Goal: Task Accomplishment & Management: Manage account settings

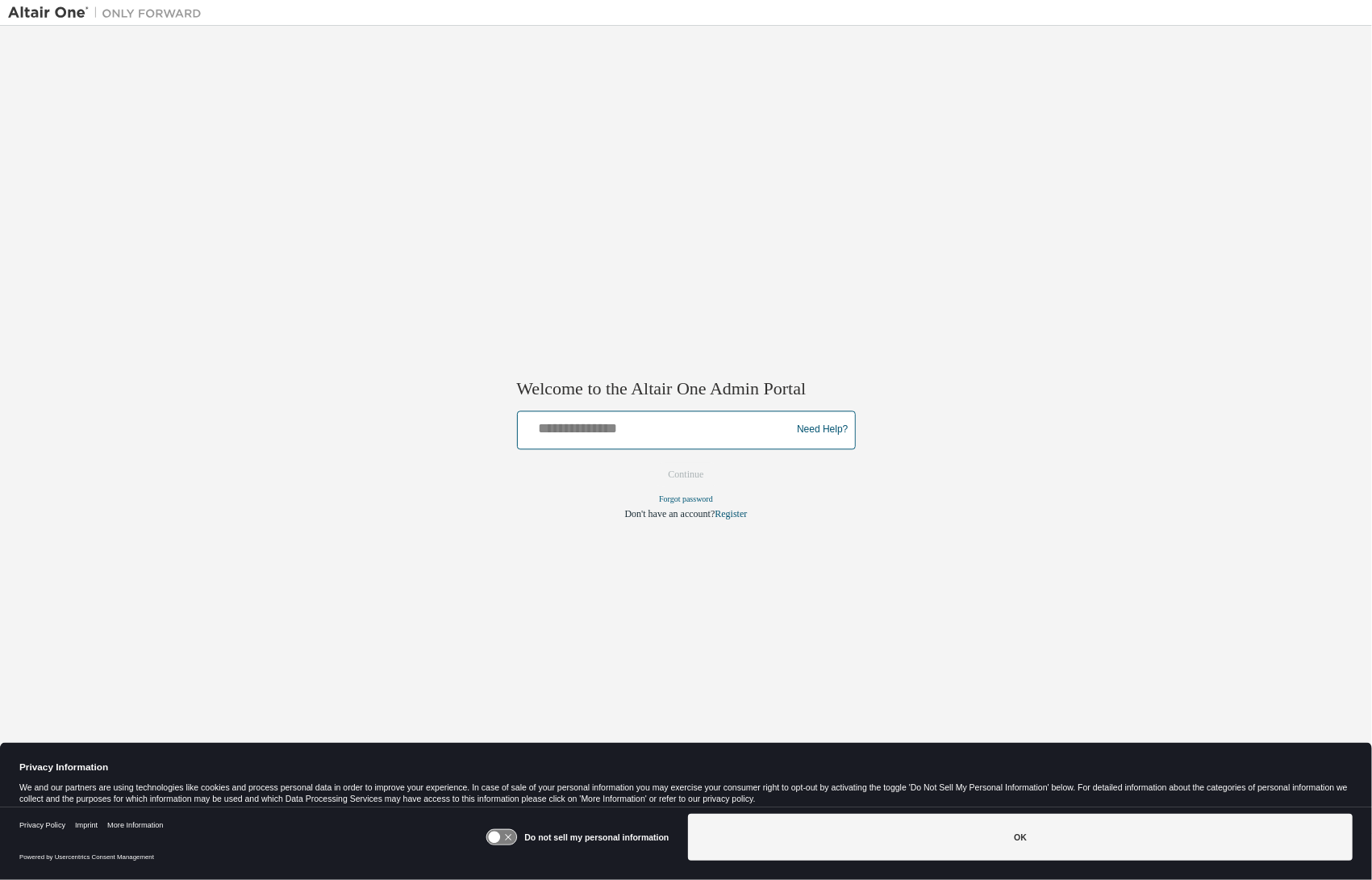
click at [587, 431] on input "text" at bounding box center [657, 426] width 266 height 23
type input "**********"
click at [678, 470] on button "Continue" at bounding box center [686, 474] width 69 height 24
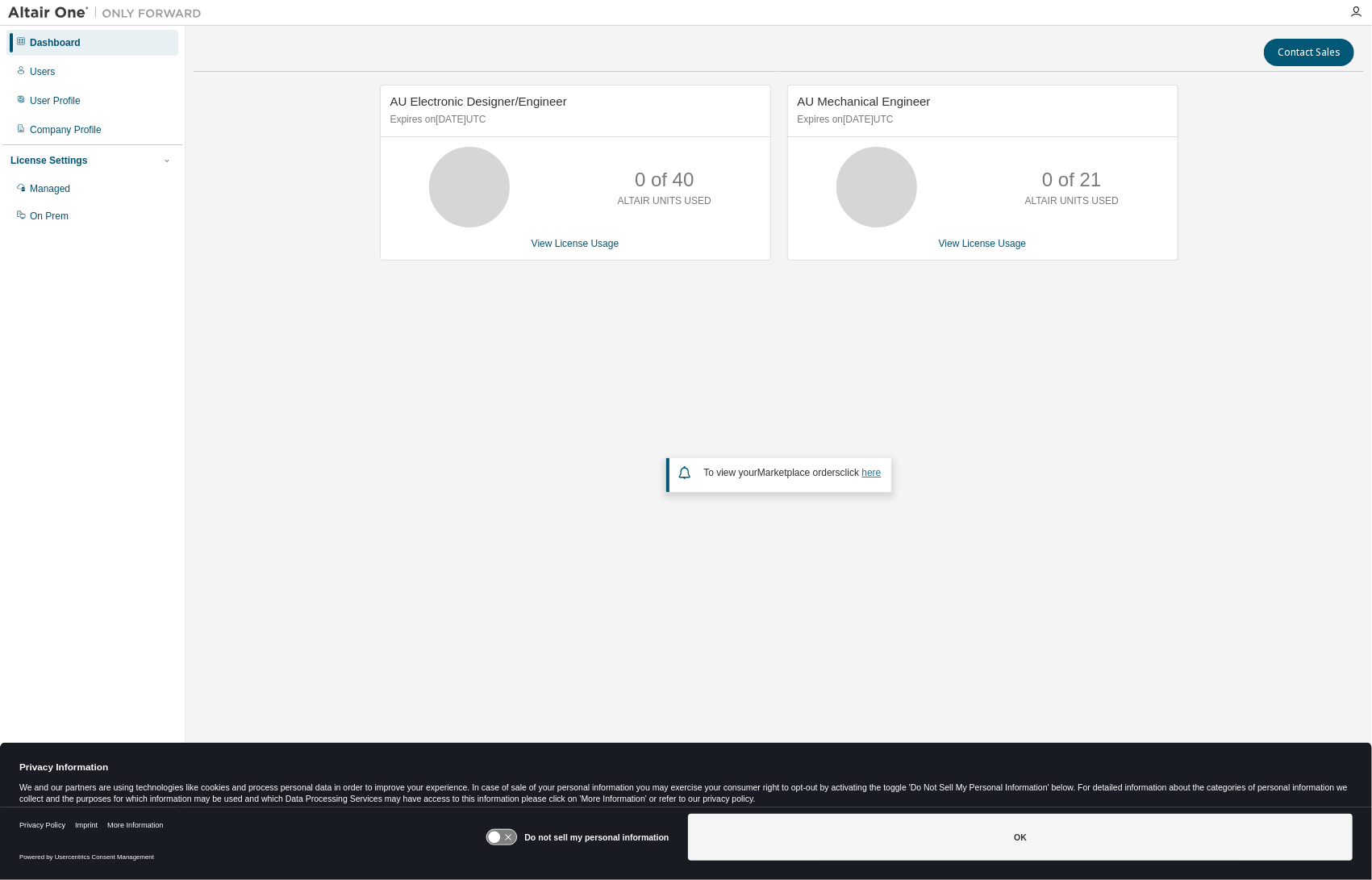
click at [869, 474] on link "here" at bounding box center [872, 472] width 20 height 11
click at [568, 242] on link "View License Usage" at bounding box center [575, 243] width 88 height 11
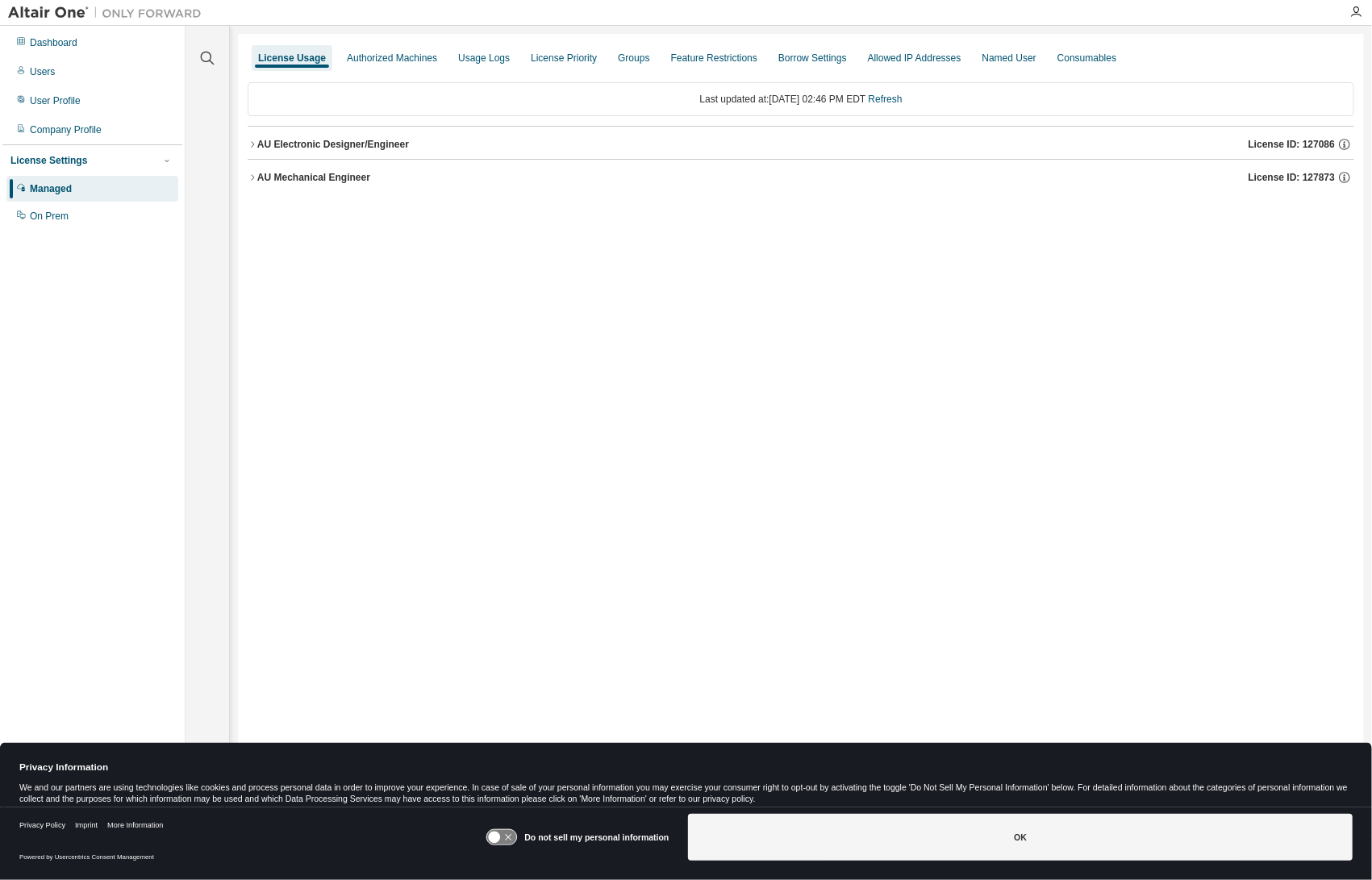
click at [252, 141] on icon "button" at bounding box center [252, 144] width 9 height 9
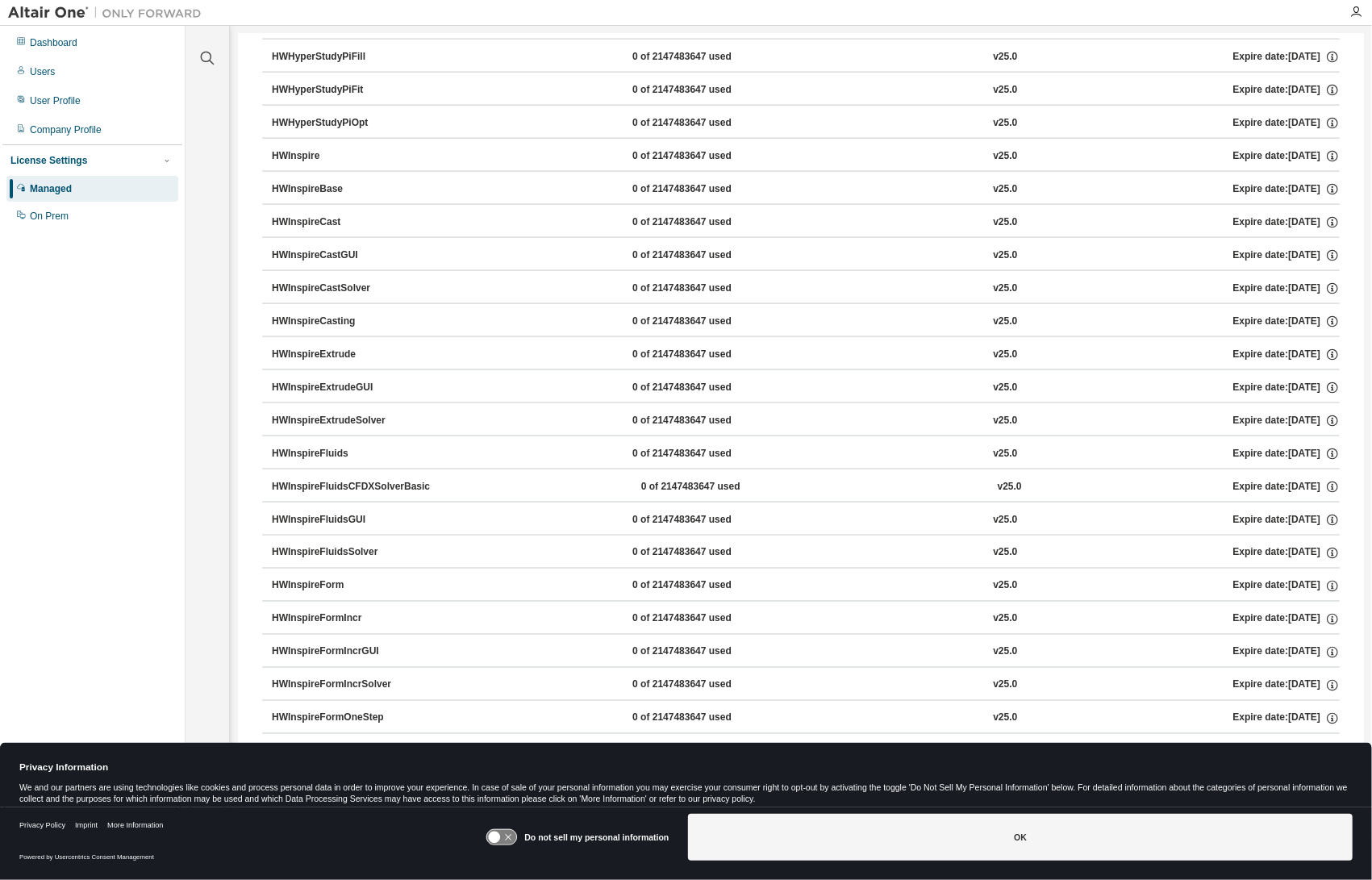
scroll to position [1613, 0]
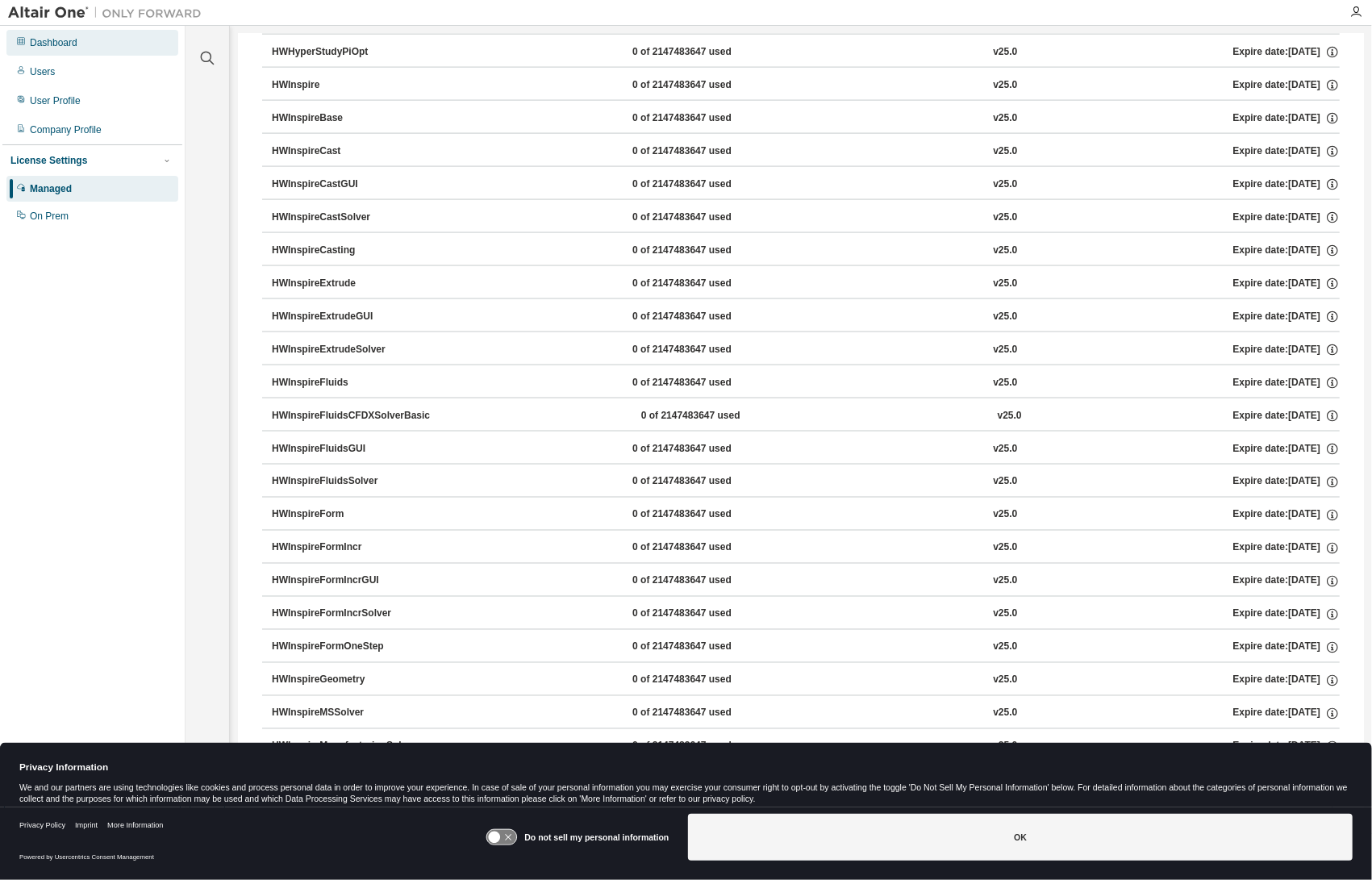
click at [52, 45] on div "Dashboard" at bounding box center [54, 42] width 48 height 13
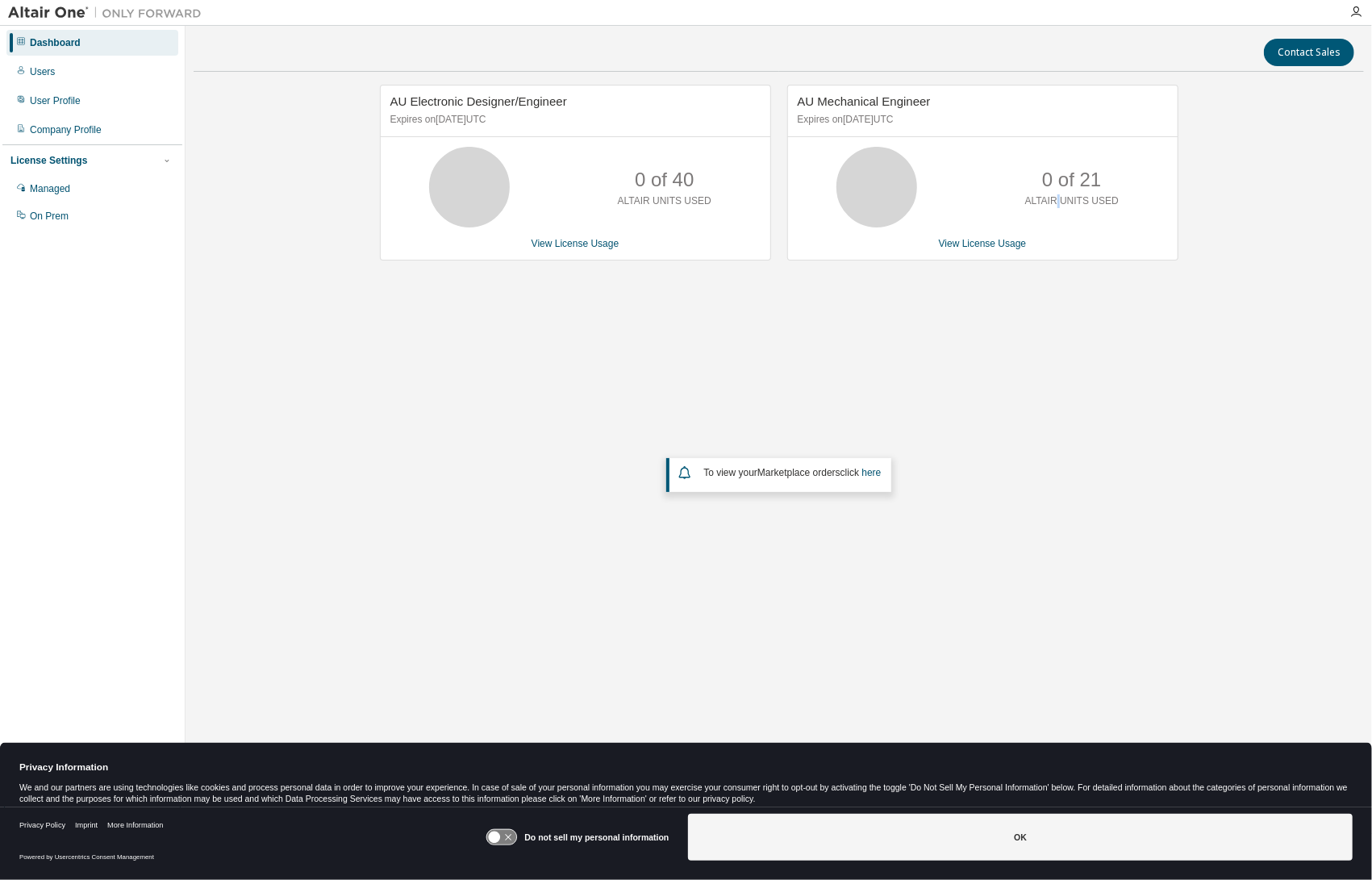
click at [1062, 209] on div "0 of 21 ALTAIR UNITS USED" at bounding box center [1072, 187] width 129 height 81
click at [994, 245] on link "View License Usage" at bounding box center [983, 243] width 88 height 11
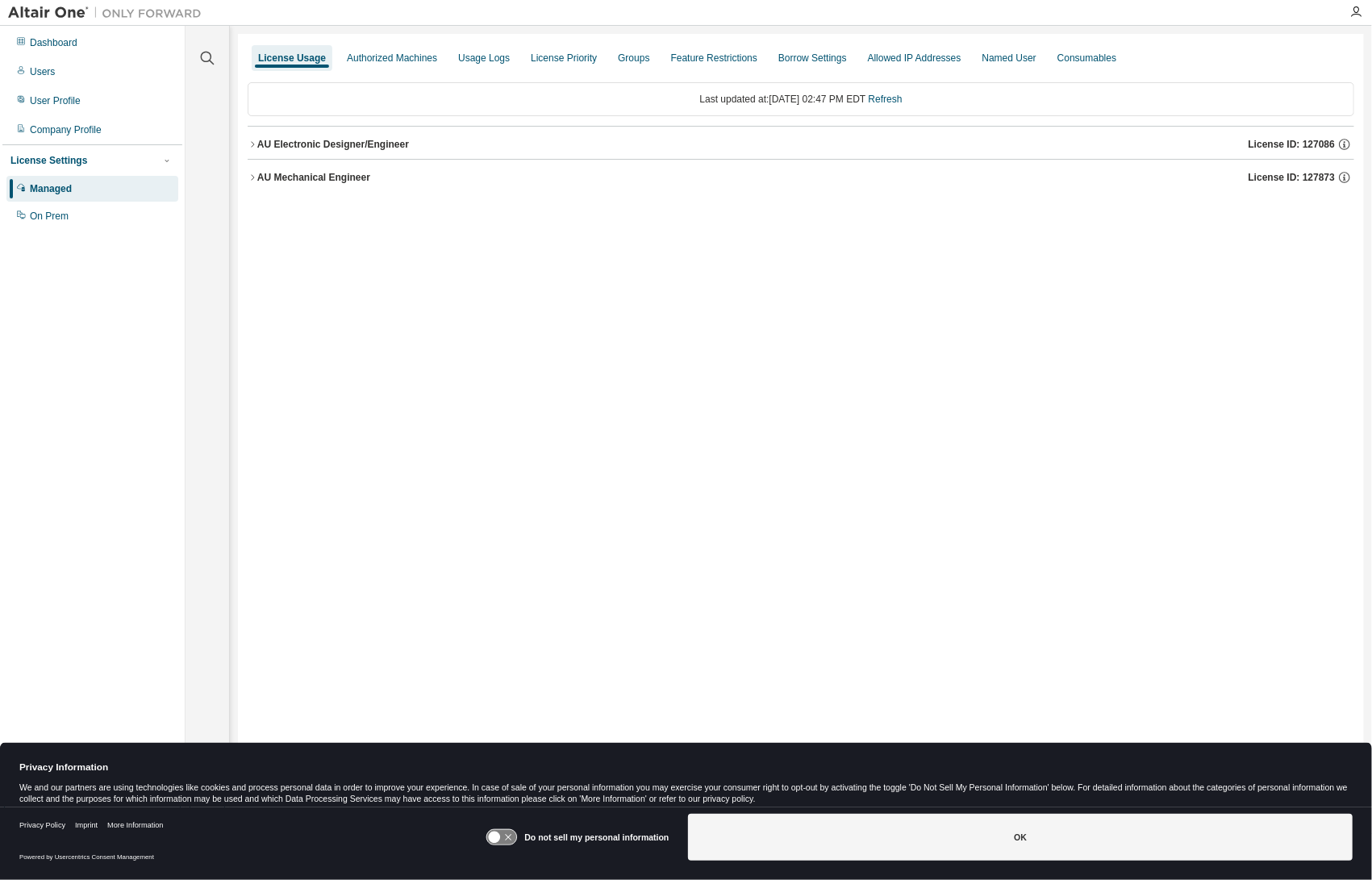
click at [258, 177] on div "AU Mechanical Engineer" at bounding box center [314, 177] width 113 height 13
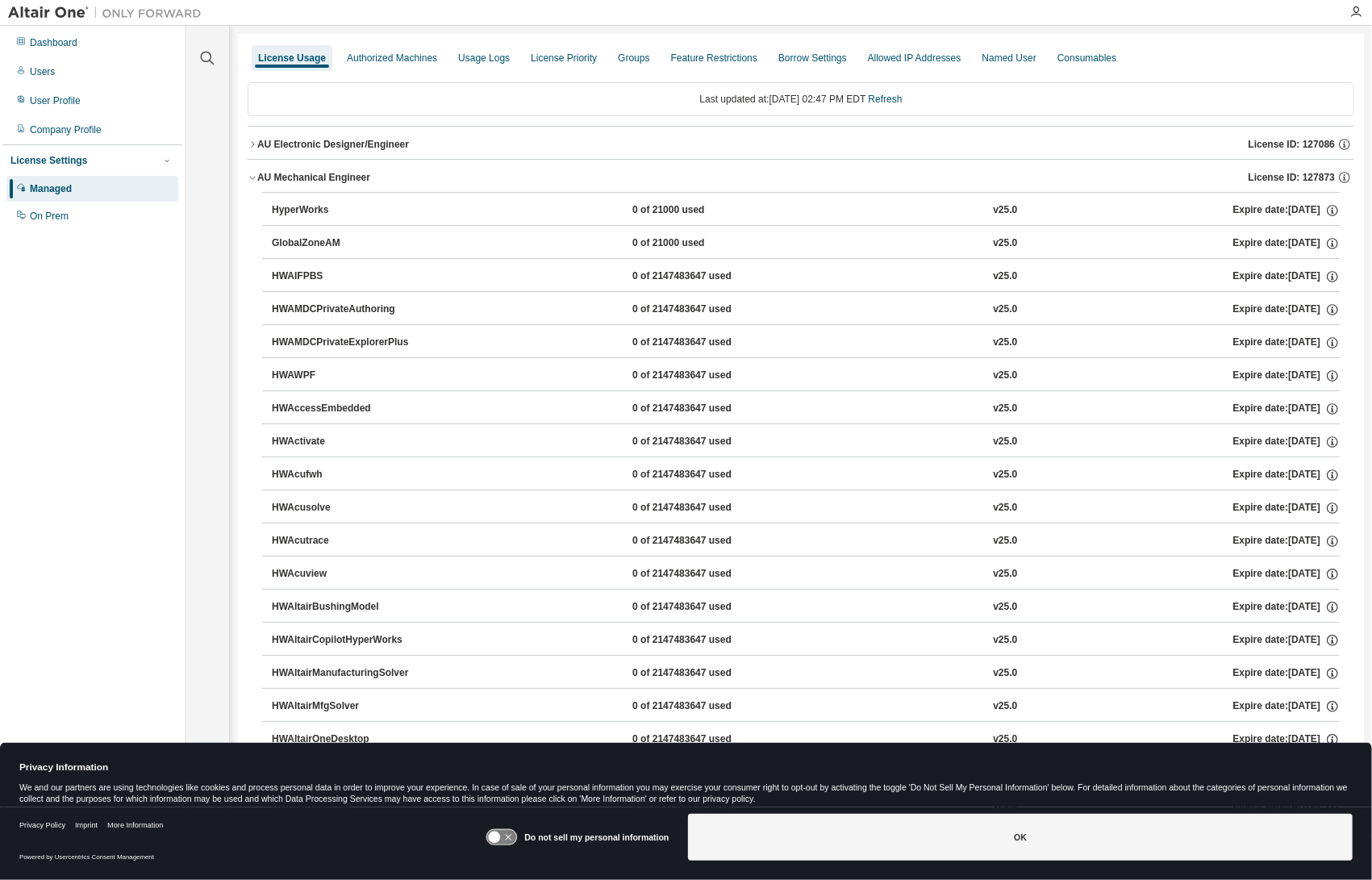
click at [251, 145] on icon "button" at bounding box center [252, 144] width 9 height 9
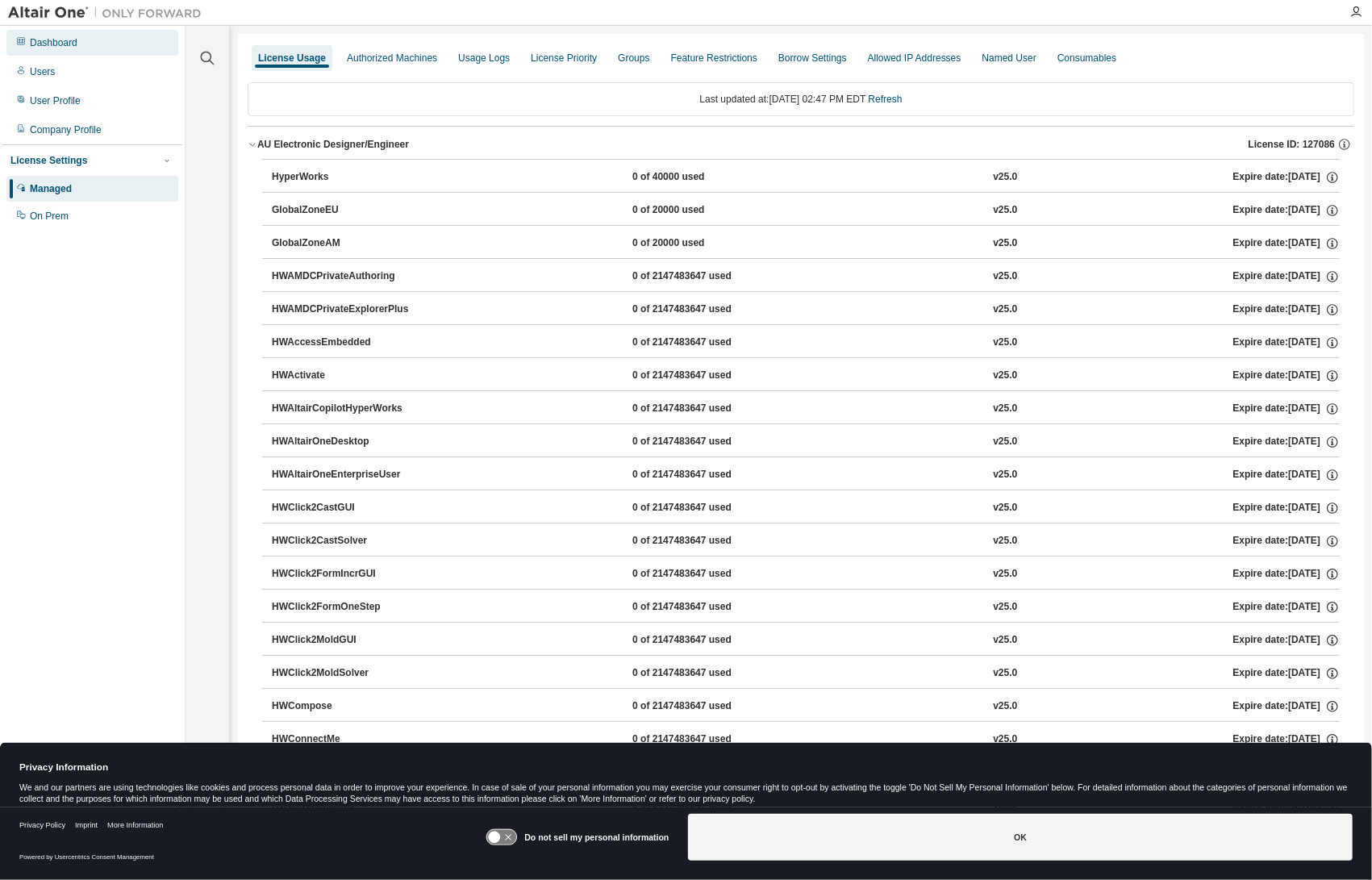
click at [63, 46] on div "Dashboard" at bounding box center [54, 42] width 48 height 13
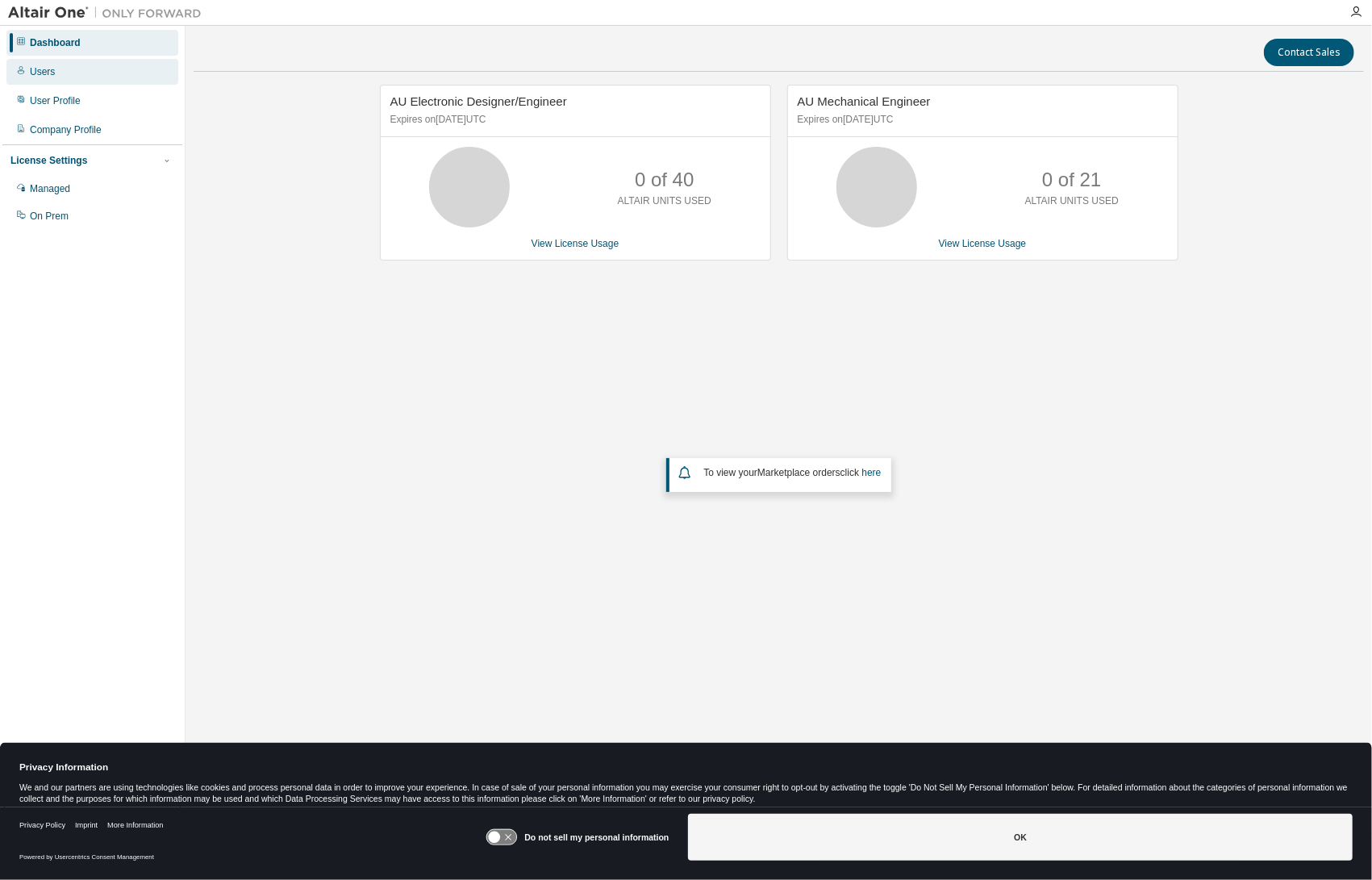
click at [31, 69] on div "Users" at bounding box center [42, 71] width 25 height 13
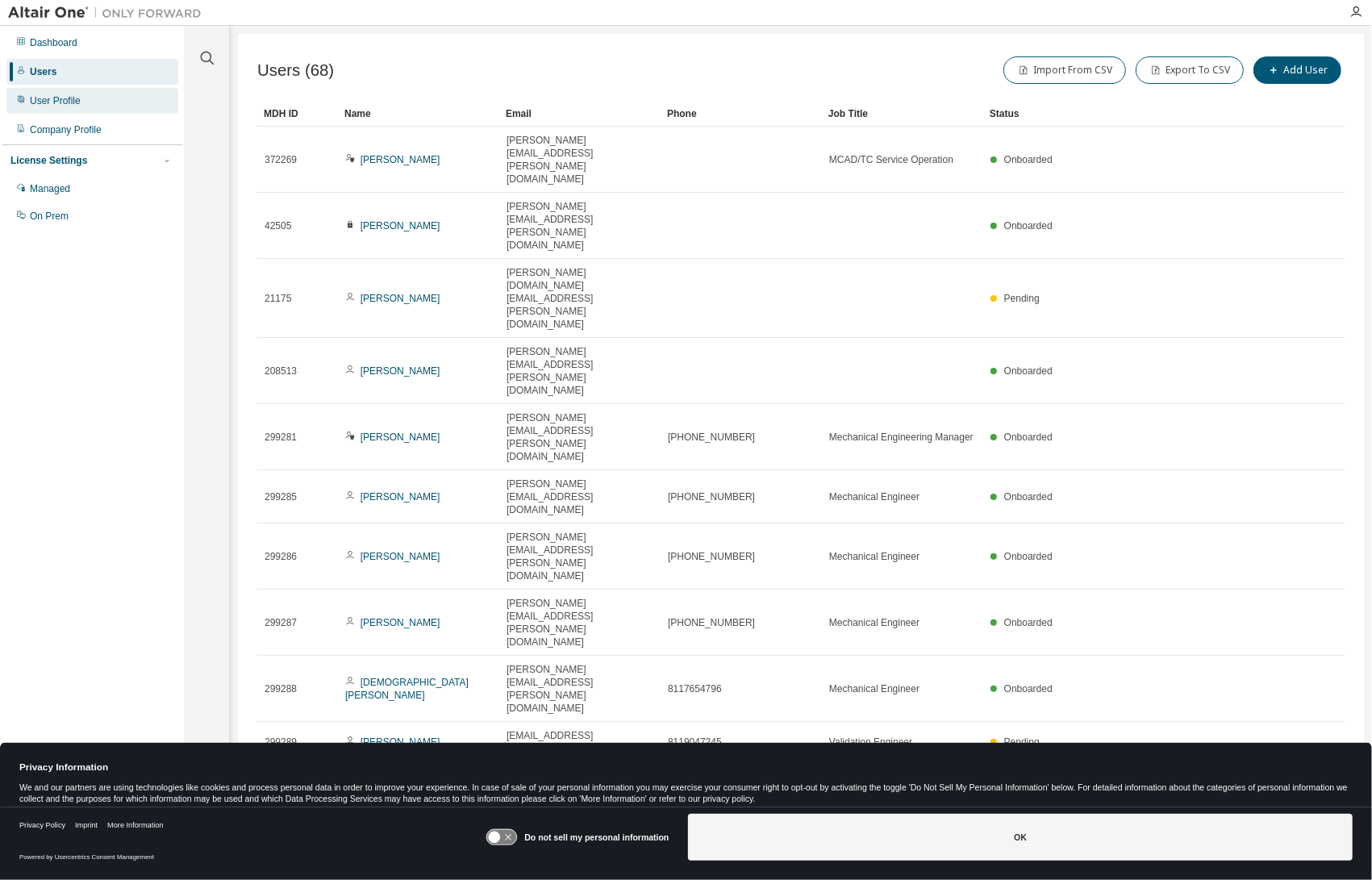
click at [37, 96] on div "User Profile" at bounding box center [55, 100] width 51 height 13
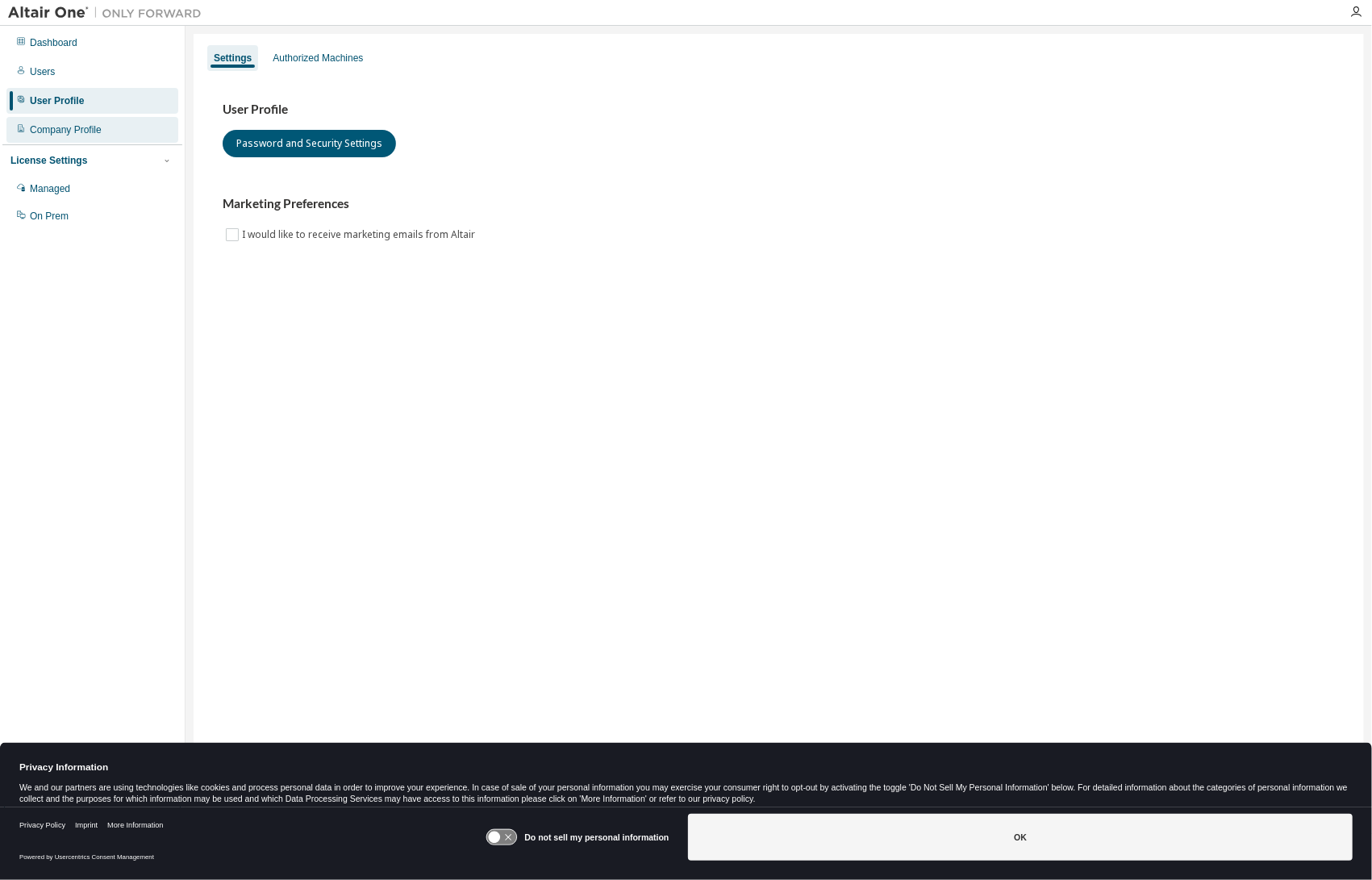
click at [39, 125] on div "Company Profile" at bounding box center [66, 129] width 72 height 13
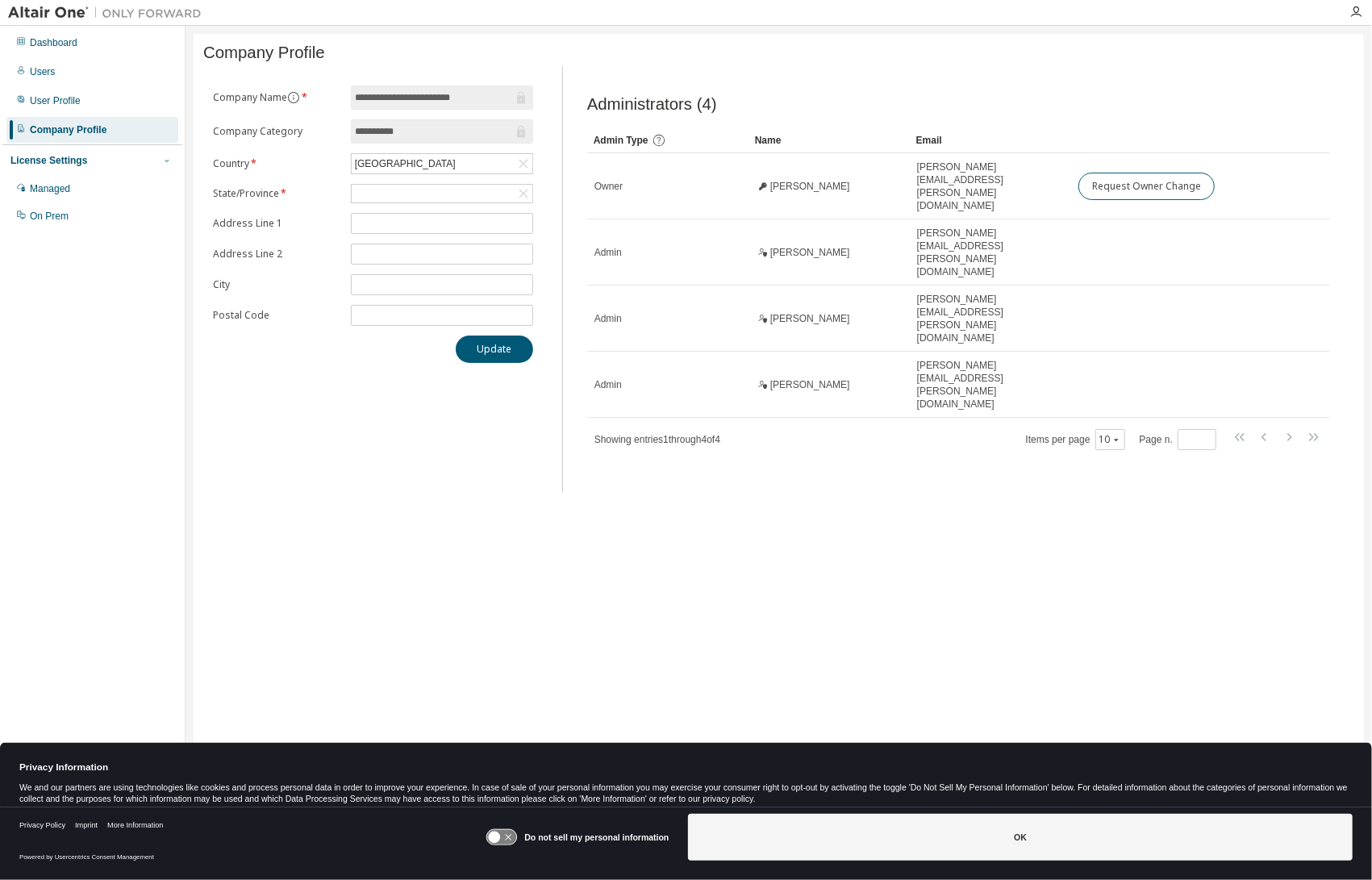
click at [165, 167] on button "button" at bounding box center [166, 160] width 15 height 15
click at [163, 167] on div at bounding box center [166, 160] width 15 height 15
click at [57, 195] on div "Managed" at bounding box center [93, 189] width 172 height 26
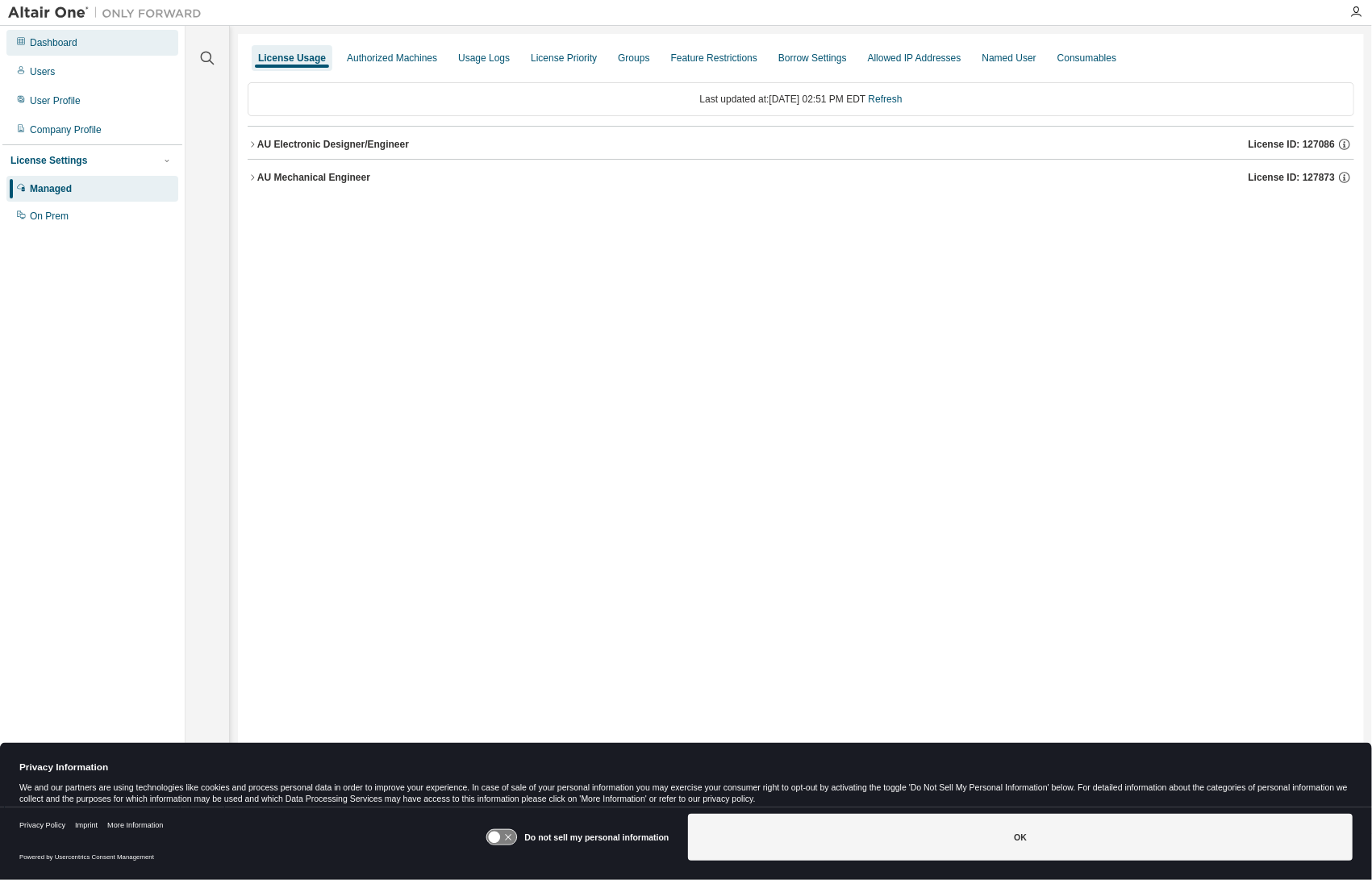
click at [69, 48] on div "Dashboard" at bounding box center [54, 42] width 48 height 13
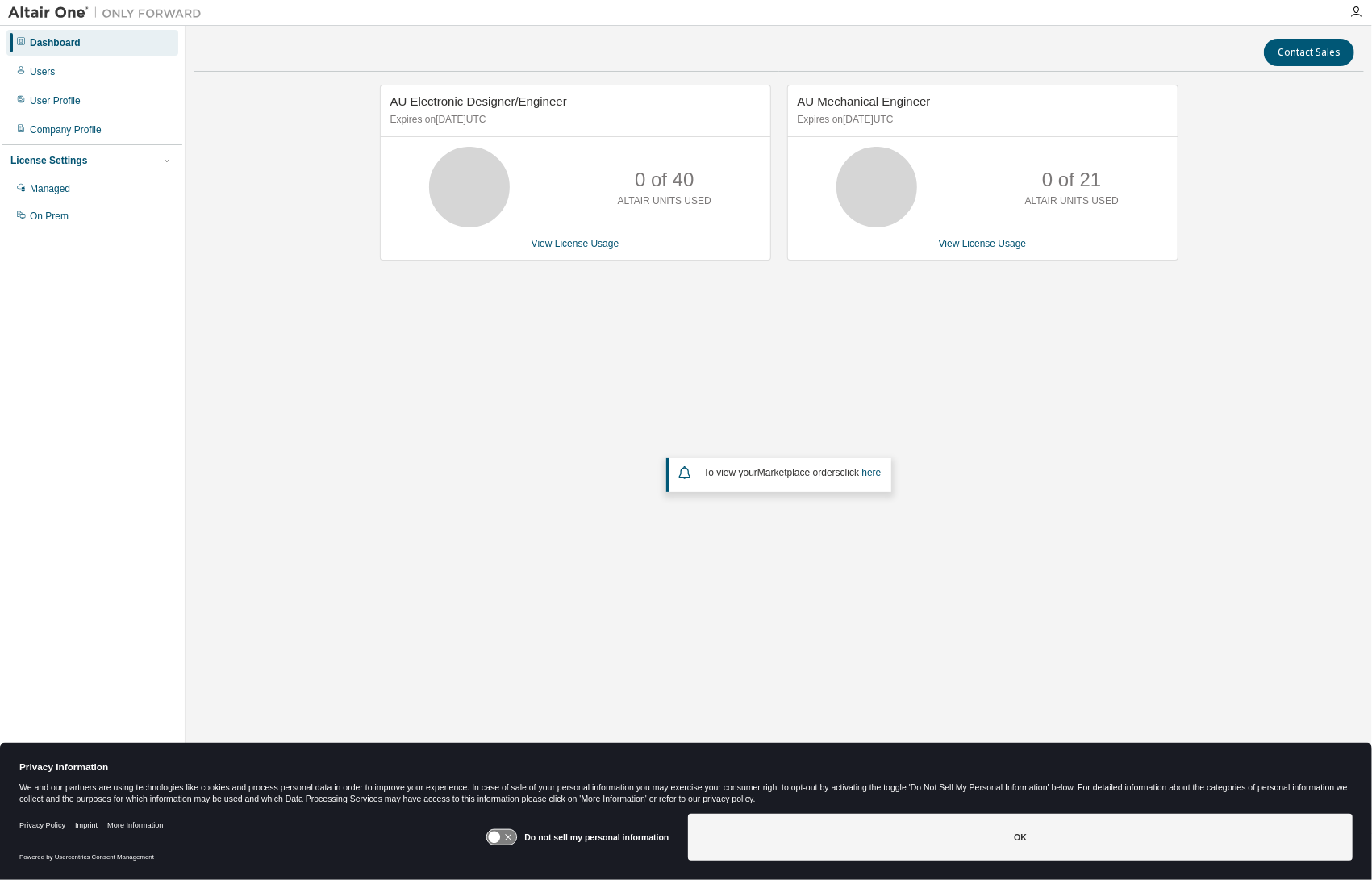
drag, startPoint x: 279, startPoint y: 518, endPoint x: 279, endPoint y: 456, distance: 62.0
click at [279, 518] on div "AU Electronic Designer/Engineer Expires on August 22, 2025 UTC 0 of 40 ALTAIR U…" at bounding box center [779, 371] width 1171 height 572
